Goal: Check status: Check status

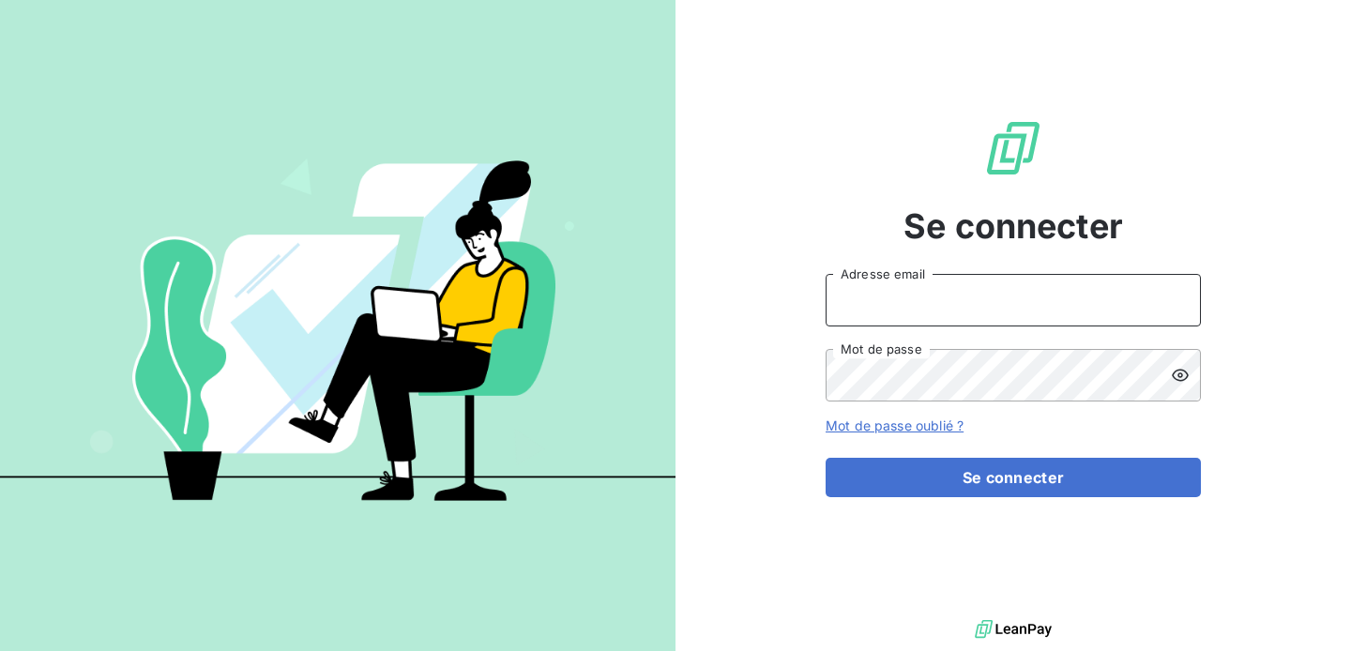
type input "[EMAIL_ADDRESS][DOMAIN_NAME]"
click at [927, 498] on div "Se connecter [EMAIL_ADDRESS][DOMAIN_NAME] Adresse email Mot de passe Mot de pas…" at bounding box center [1013, 308] width 375 height 616
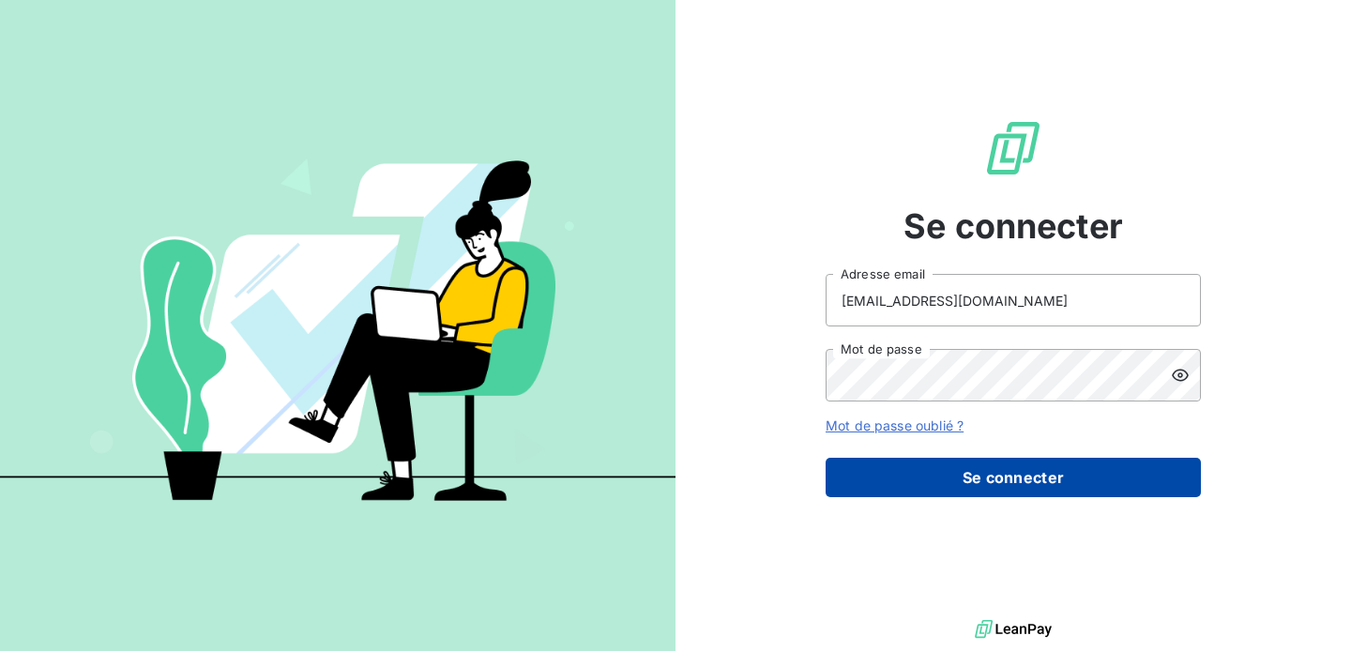
click at [973, 477] on button "Se connecter" at bounding box center [1013, 477] width 375 height 39
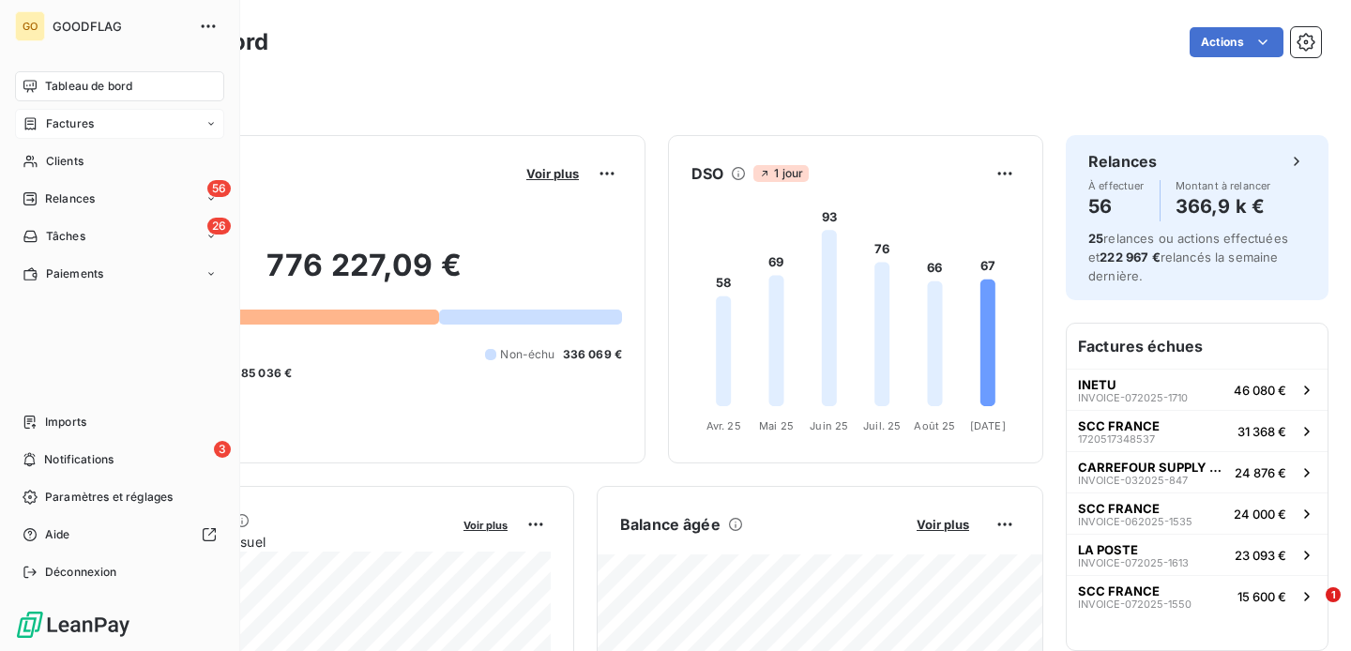
click at [65, 121] on span "Factures" at bounding box center [70, 123] width 48 height 17
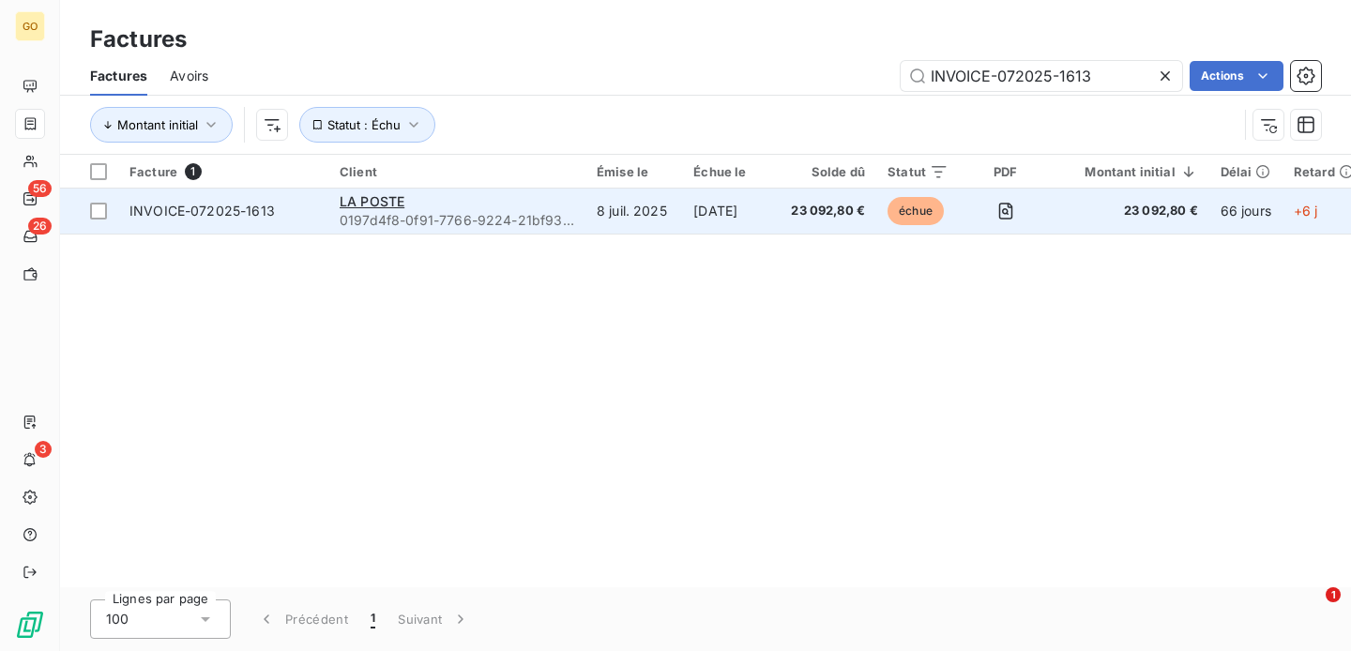
type input "INVOICE-072025-1613"
click at [559, 204] on div "LA POSTE" at bounding box center [457, 201] width 235 height 19
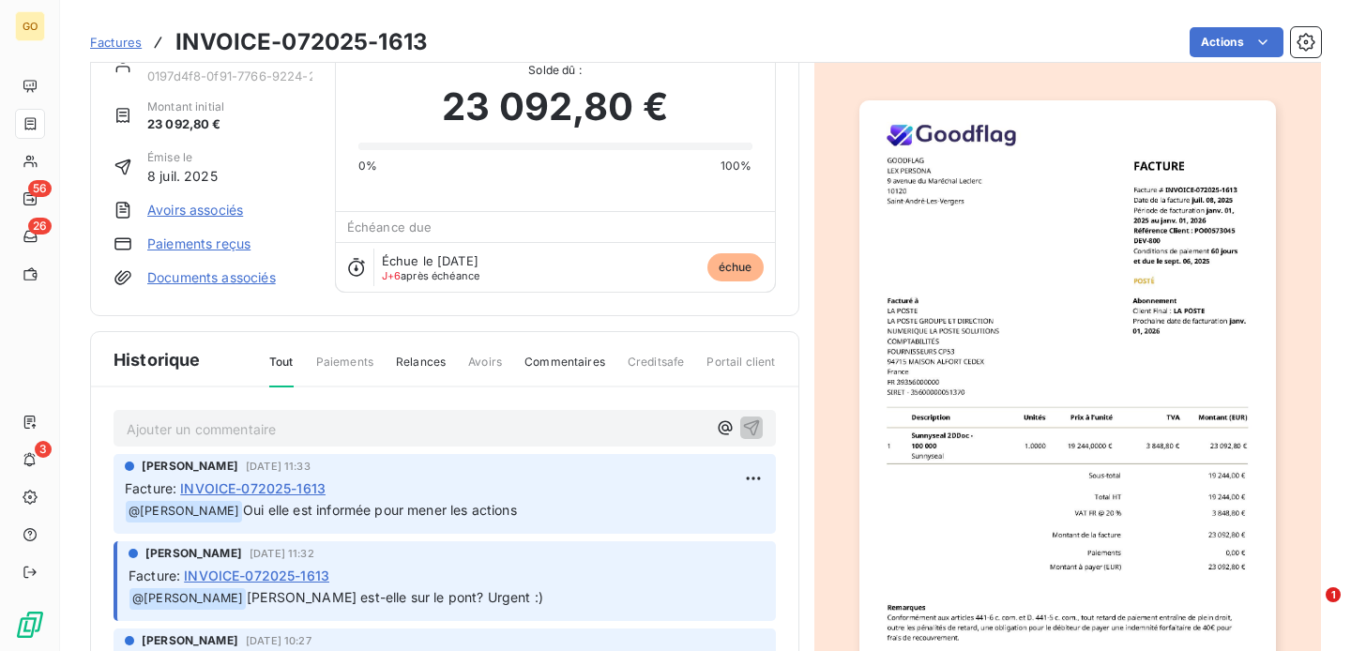
scroll to position [63, 0]
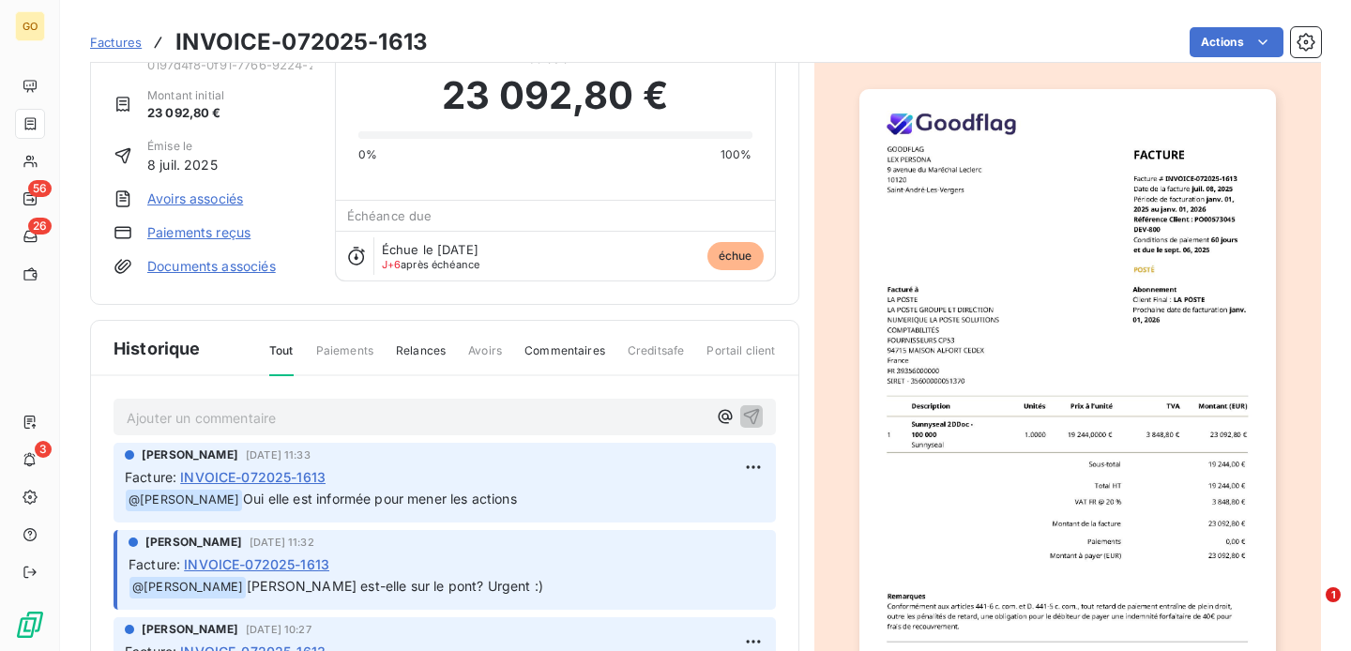
click at [124, 48] on span "Factures" at bounding box center [116, 42] width 52 height 15
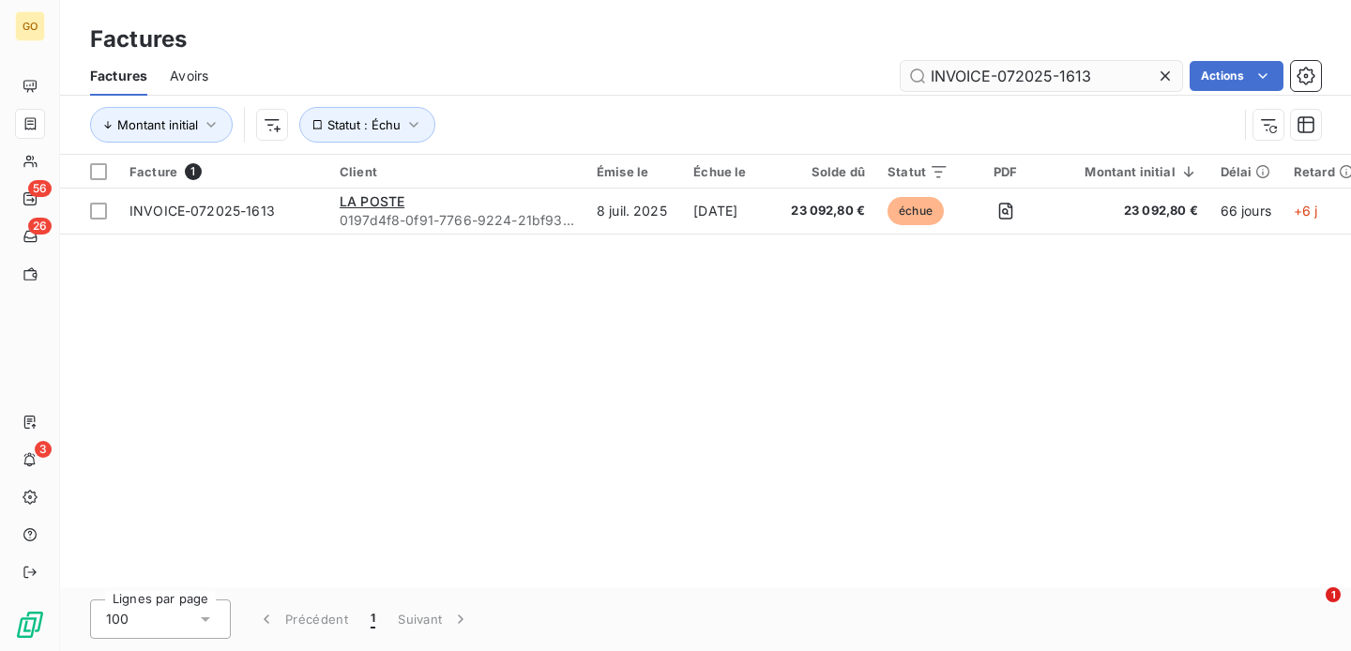
click at [994, 81] on input "INVOICE-072025-1613" at bounding box center [1042, 76] width 282 height 30
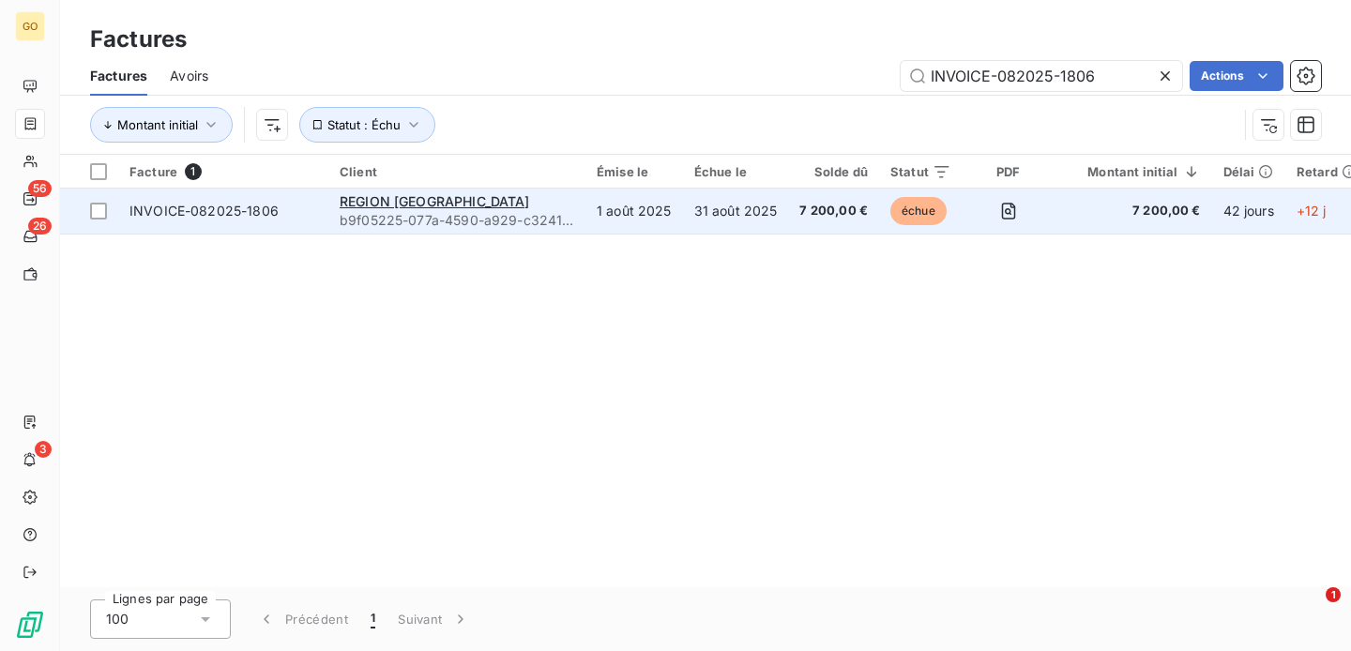
type input "INVOICE-082025-1806"
click at [264, 212] on span "INVOICE-082025-1806" at bounding box center [204, 211] width 149 height 16
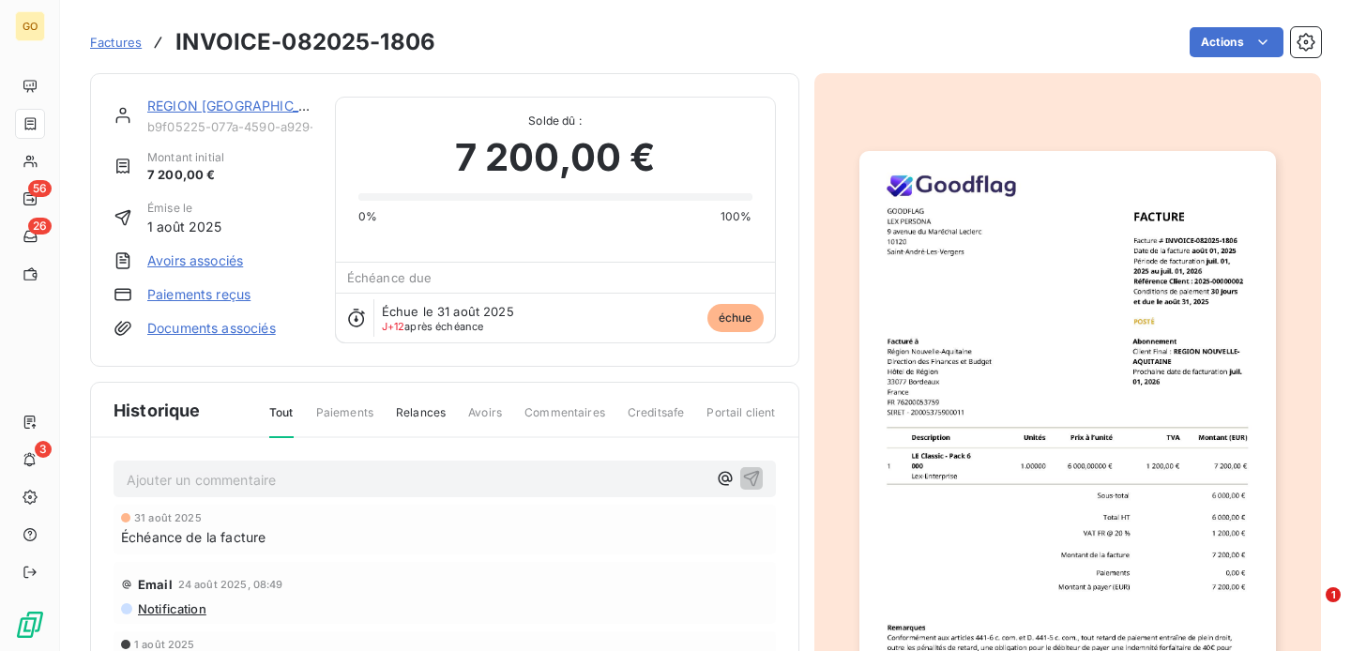
click at [366, 476] on p "Ajouter un commentaire ﻿" at bounding box center [417, 479] width 580 height 23
click at [128, 480] on span "en attente de mandatement au Centre de Ressources Financières" at bounding box center [332, 478] width 411 height 16
click at [556, 477] on p ""en attente de mandatement au Centre de Ressources Financières" at bounding box center [417, 479] width 580 height 22
click at [120, 480] on div ""en attente de mandatement au Centre de Ressources Financières"" at bounding box center [445, 478] width 663 height 35
click at [132, 482] on span ""en attente de mandatement au Centre de Ressources Financières"" at bounding box center [339, 478] width 424 height 16
